Goal: Task Accomplishment & Management: Manage account settings

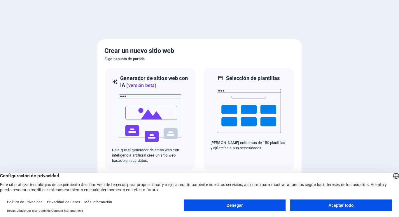
click at [305, 205] on button "Aceptar todo" at bounding box center [341, 205] width 102 height 12
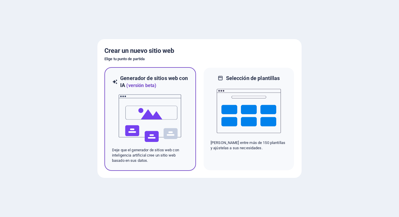
click at [163, 125] on img at bounding box center [150, 118] width 64 height 58
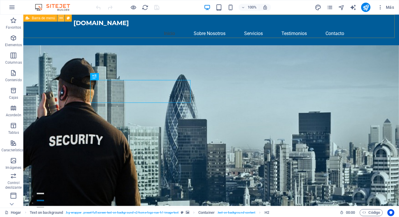
click at [61, 19] on icon at bounding box center [60, 18] width 3 height 6
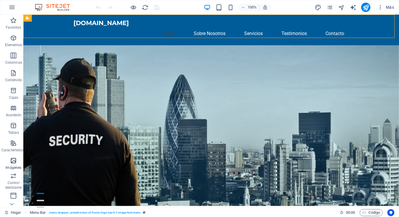
click at [13, 160] on icon "button" at bounding box center [13, 160] width 7 height 7
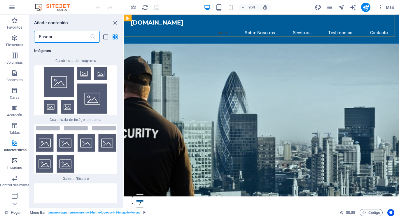
scroll to position [5644, 0]
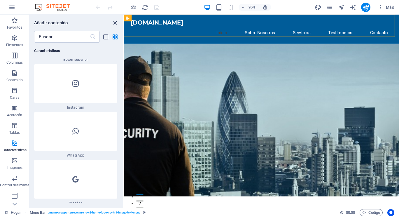
click at [114, 22] on icon "cerrar panel" at bounding box center [115, 23] width 7 height 7
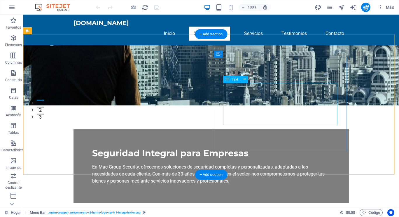
scroll to position [174, 0]
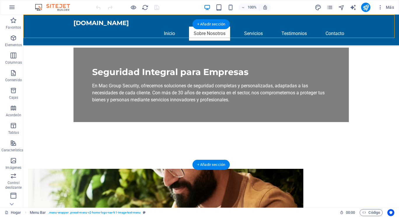
click at [167, 168] on figure at bounding box center [165, 215] width 275 height 94
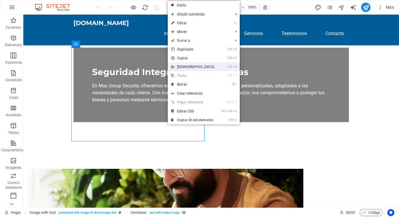
click at [185, 68] on font "Cortar" at bounding box center [195, 67] width 37 height 4
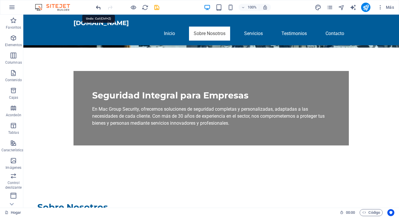
click at [97, 8] on icon "deshacer" at bounding box center [98, 7] width 7 height 7
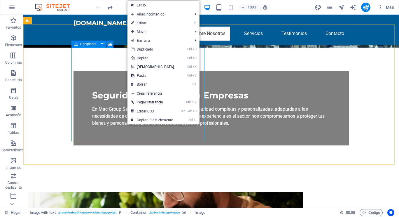
click at [88, 44] on font "Recipiente" at bounding box center [88, 44] width 17 height 4
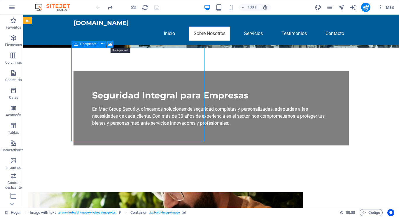
click at [109, 43] on icon at bounding box center [110, 44] width 4 height 6
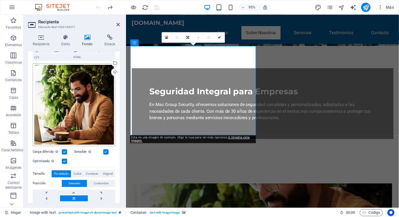
scroll to position [41, 0]
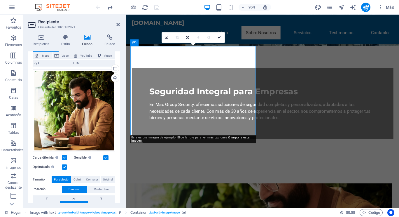
click at [88, 36] on icon at bounding box center [87, 37] width 20 height 6
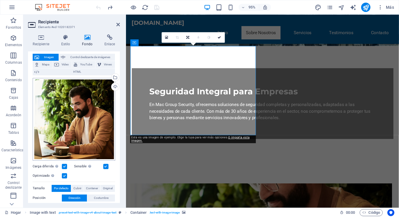
scroll to position [0, 0]
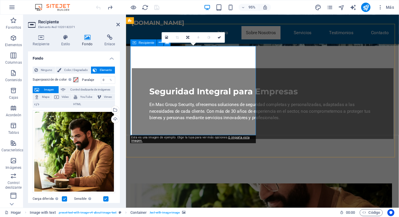
click at [118, 25] on icon at bounding box center [117, 24] width 3 height 5
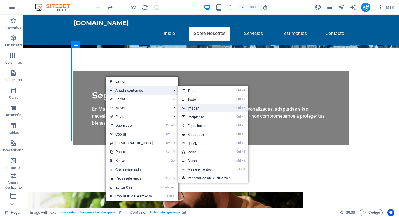
click at [192, 108] on font "Imagen" at bounding box center [193, 108] width 12 height 4
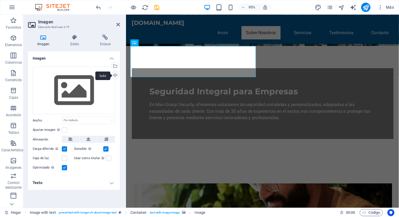
click at [116, 76] on div "Subir" at bounding box center [114, 75] width 9 height 9
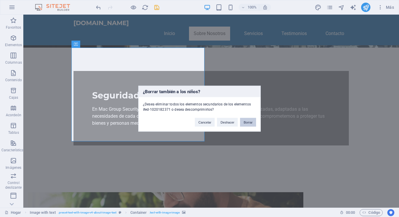
click at [246, 122] on font "Borrar" at bounding box center [247, 121] width 9 height 3
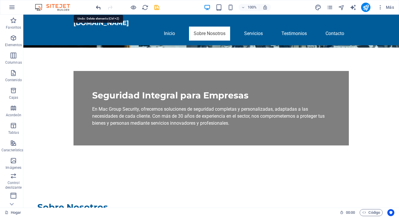
click at [99, 6] on icon "deshacer" at bounding box center [98, 7] width 7 height 7
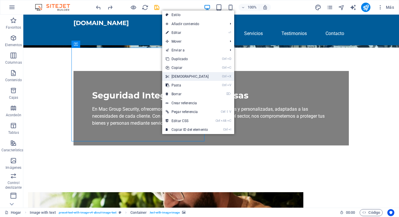
click at [182, 75] on link "Ctrl X Cortar" at bounding box center [187, 76] width 50 height 9
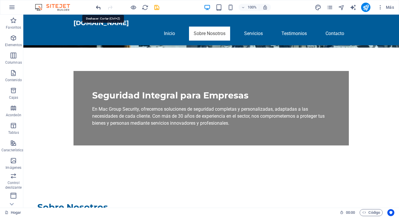
click at [98, 8] on icon "deshacer" at bounding box center [98, 7] width 7 height 7
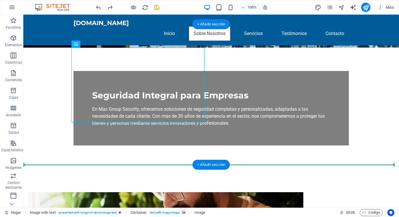
drag, startPoint x: 137, startPoint y: 109, endPoint x: 112, endPoint y: 157, distance: 54.3
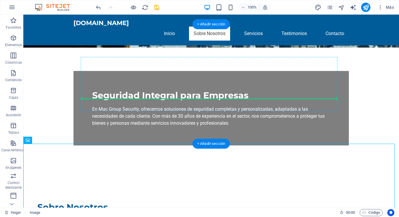
drag, startPoint x: 85, startPoint y: 162, endPoint x: 135, endPoint y: 96, distance: 82.5
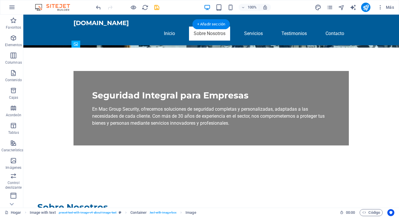
drag, startPoint x: 148, startPoint y: 121, endPoint x: 106, endPoint y: 89, distance: 52.8
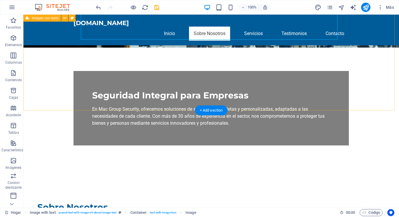
scroll to position [173, 0]
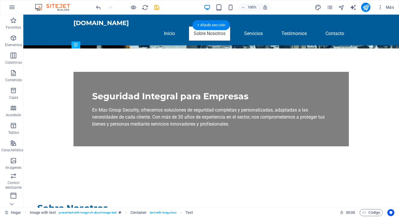
drag, startPoint x: 172, startPoint y: 167, endPoint x: 229, endPoint y: 105, distance: 83.9
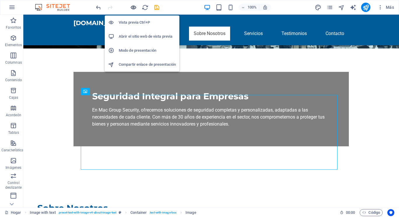
click at [131, 7] on icon "button" at bounding box center [133, 7] width 7 height 7
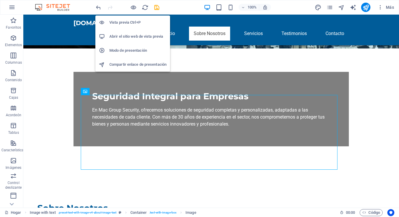
click at [128, 23] on font "Vista previa Ctrl+P" at bounding box center [124, 22] width 31 height 4
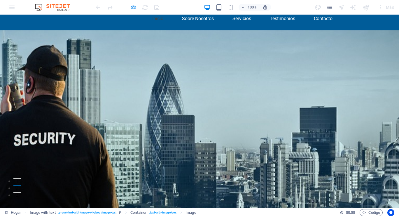
scroll to position [0, 0]
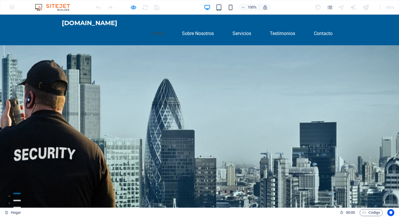
click at [34, 29] on div "macgroupsecurity.com Inicio Sobre Nosotros Servicios Testimonios Contacto" at bounding box center [199, 30] width 399 height 31
click at [11, 9] on div "100% Más" at bounding box center [199, 7] width 398 height 14
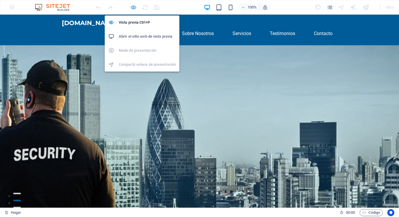
click at [132, 7] on icon "button" at bounding box center [133, 7] width 7 height 7
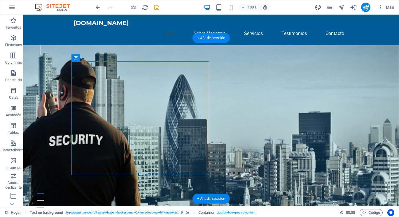
drag, startPoint x: 208, startPoint y: 145, endPoint x: 235, endPoint y: 139, distance: 27.2
click at [235, 139] on div "Seguridad Integral para Empresas En Mac Group Security, ofrecemos soluciones de…" at bounding box center [210, 185] width 375 height 281
drag, startPoint x: 209, startPoint y: 134, endPoint x: 214, endPoint y: 133, distance: 5.0
click at [214, 133] on div "Seguridad Integral para Empresas En Mac Group Security, ofrecemos soluciones de…" at bounding box center [210, 185] width 375 height 281
drag, startPoint x: 192, startPoint y: 61, endPoint x: 203, endPoint y: 60, distance: 10.6
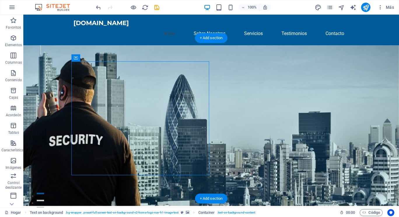
click at [203, 60] on div "Seguridad Integral para Empresas En Mac Group Security, ofrecemos soluciones de…" at bounding box center [210, 185] width 375 height 281
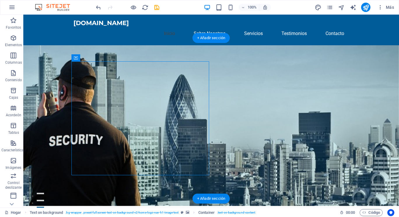
click at [209, 72] on figure at bounding box center [210, 125] width 375 height 160
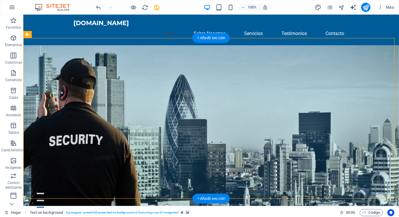
click at [211, 72] on div "Seguridad Integral para Empresas En Mac Group Security, ofrecemos soluciones de…" at bounding box center [210, 185] width 375 height 281
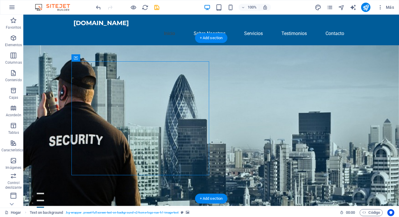
drag, startPoint x: 204, startPoint y: 71, endPoint x: 211, endPoint y: 70, distance: 7.4
click at [211, 70] on div "Seguridad Integral para Empresas En Mac Group Security, ofrecemos soluciones de…" at bounding box center [210, 185] width 375 height 281
drag, startPoint x: 212, startPoint y: 71, endPoint x: 218, endPoint y: 71, distance: 6.1
click at [218, 71] on figure at bounding box center [210, 125] width 375 height 160
drag, startPoint x: 206, startPoint y: 74, endPoint x: 214, endPoint y: 72, distance: 7.5
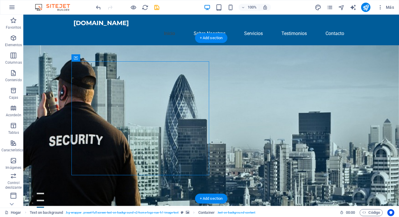
click at [214, 72] on div "Seguridad Integral para Empresas En Mac Group Security, ofrecemos soluciones de…" at bounding box center [210, 185] width 375 height 281
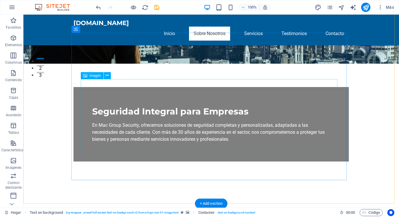
scroll to position [192, 0]
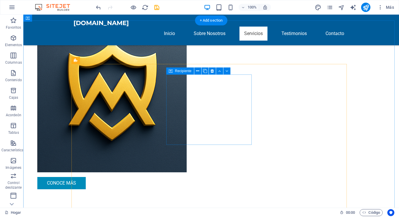
scroll to position [372, 0]
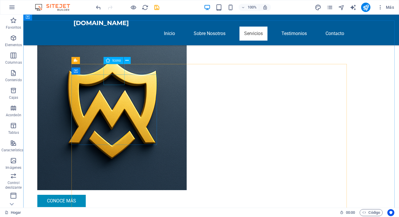
click at [113, 61] on font "Icono" at bounding box center [116, 60] width 8 height 4
click at [112, 60] on div "Icono" at bounding box center [113, 60] width 20 height 7
click at [127, 59] on icon at bounding box center [126, 60] width 3 height 6
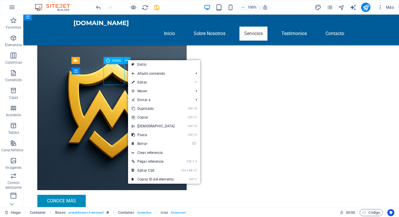
click at [107, 61] on icon at bounding box center [108, 60] width 4 height 7
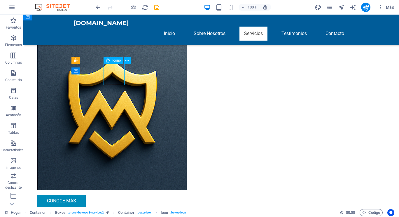
click at [112, 61] on div "Icono" at bounding box center [113, 60] width 20 height 7
select select "xMidYMid"
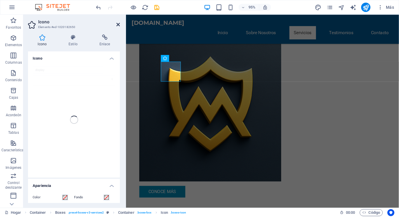
click at [117, 23] on icon at bounding box center [117, 24] width 3 height 5
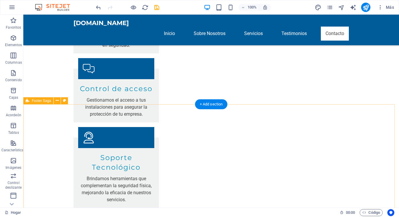
scroll to position [914, 0]
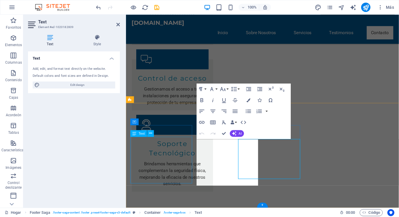
scroll to position [904, 0]
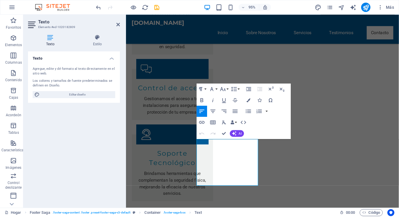
click at [55, 69] on font "Agregue, edite y dé formato al texto directamente en el sitio web." at bounding box center [74, 71] width 82 height 9
click at [43, 68] on font "Agregue, edite y dé formato al texto directamente en el sitio web." at bounding box center [74, 71] width 82 height 9
click at [105, 69] on font "Agregue, edite y dé formato al texto directamente en el sitio web." at bounding box center [74, 71] width 82 height 9
click at [114, 57] on h4 "Texto" at bounding box center [74, 56] width 92 height 10
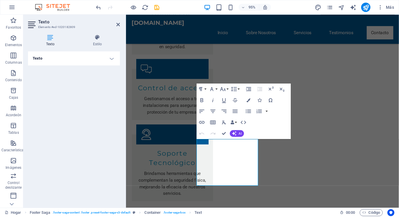
click at [110, 56] on h4 "Texto" at bounding box center [74, 58] width 92 height 14
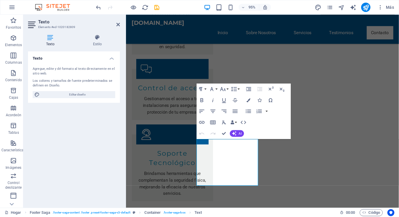
click at [50, 78] on div "Agregue, edite y dé formato al texto directamente en el sitio web. Los colores …" at bounding box center [74, 82] width 92 height 41
click at [78, 94] on font "Editar diseño" at bounding box center [77, 94] width 17 height 3
select select "px"
select select "200"
select select "px"
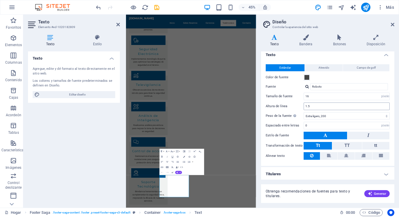
scroll to position [4, 0]
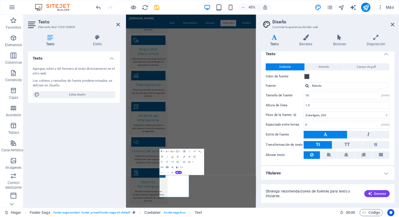
click at [67, 82] on font "Los colores y tamaños de fuente predeterminados se definen en Diseño." at bounding box center [73, 83] width 80 height 9
click at [68, 56] on h4 "Texto" at bounding box center [74, 56] width 92 height 10
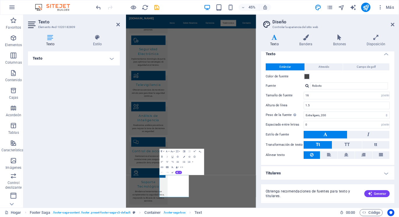
click at [110, 57] on h4 "Texto" at bounding box center [74, 58] width 92 height 14
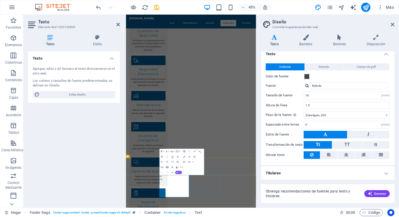
scroll to position [679, 0]
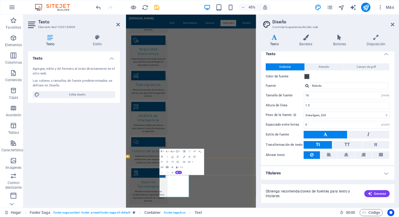
click at [385, 172] on h4 "Titulares" at bounding box center [327, 173] width 133 height 14
click at [385, 172] on h4 "Titulares" at bounding box center [327, 171] width 133 height 10
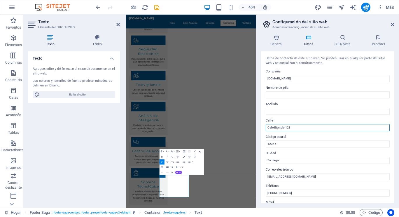
click at [297, 128] on input "Calle Ejemplo 123" at bounding box center [327, 127] width 124 height 7
type input "C"
type input "Av. Tabancura 1515, Oficina 320"
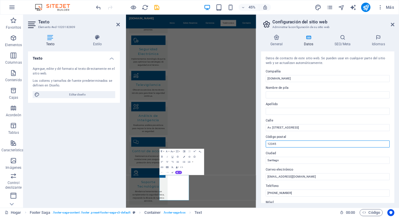
click at [282, 141] on input "12345" at bounding box center [327, 143] width 124 height 7
type input "1"
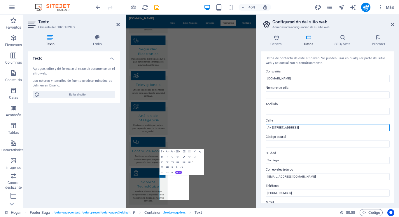
click at [315, 126] on input "Av. Tabancura 1515, Oficina 320" at bounding box center [327, 127] width 124 height 7
type input "Av. Tabancura 1515, Oficina 320, Vitacura."
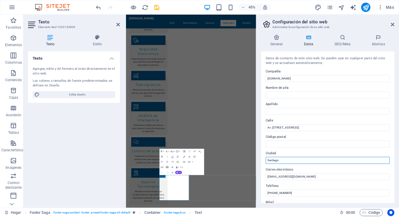
click at [291, 161] on input "Santiago" at bounding box center [327, 159] width 124 height 7
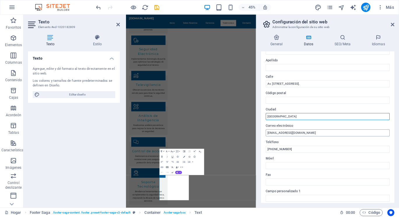
scroll to position [44, 0]
type input "Santiago de Chile"
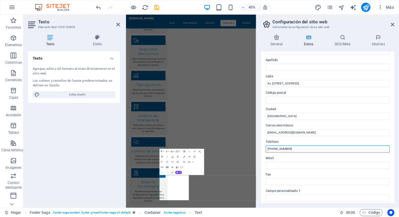
click at [293, 149] on input "+56 2 2345 6789" at bounding box center [327, 148] width 124 height 7
type input "+56 999183200"
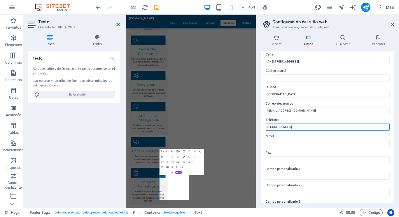
drag, startPoint x: 417, startPoint y: 141, endPoint x: 411, endPoint y: 261, distance: 119.9
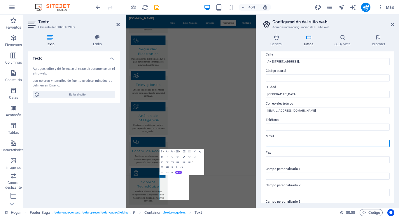
click at [280, 140] on input "Móvil" at bounding box center [327, 143] width 124 height 7
type input "+56 999183200"
click at [391, 24] on icon at bounding box center [392, 24] width 3 height 5
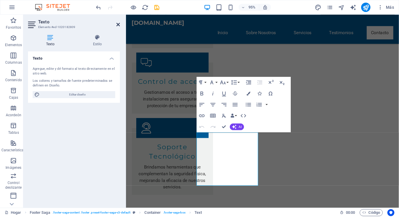
click at [118, 23] on icon at bounding box center [117, 24] width 3 height 5
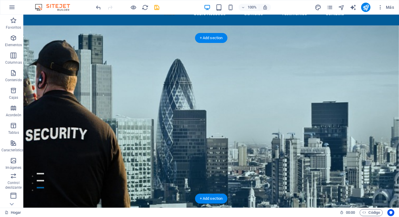
scroll to position [0, 0]
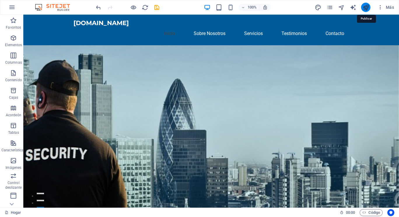
click at [366, 8] on icon "publicar" at bounding box center [365, 7] width 7 height 7
checkbox input "false"
